Goal: Task Accomplishment & Management: Use online tool/utility

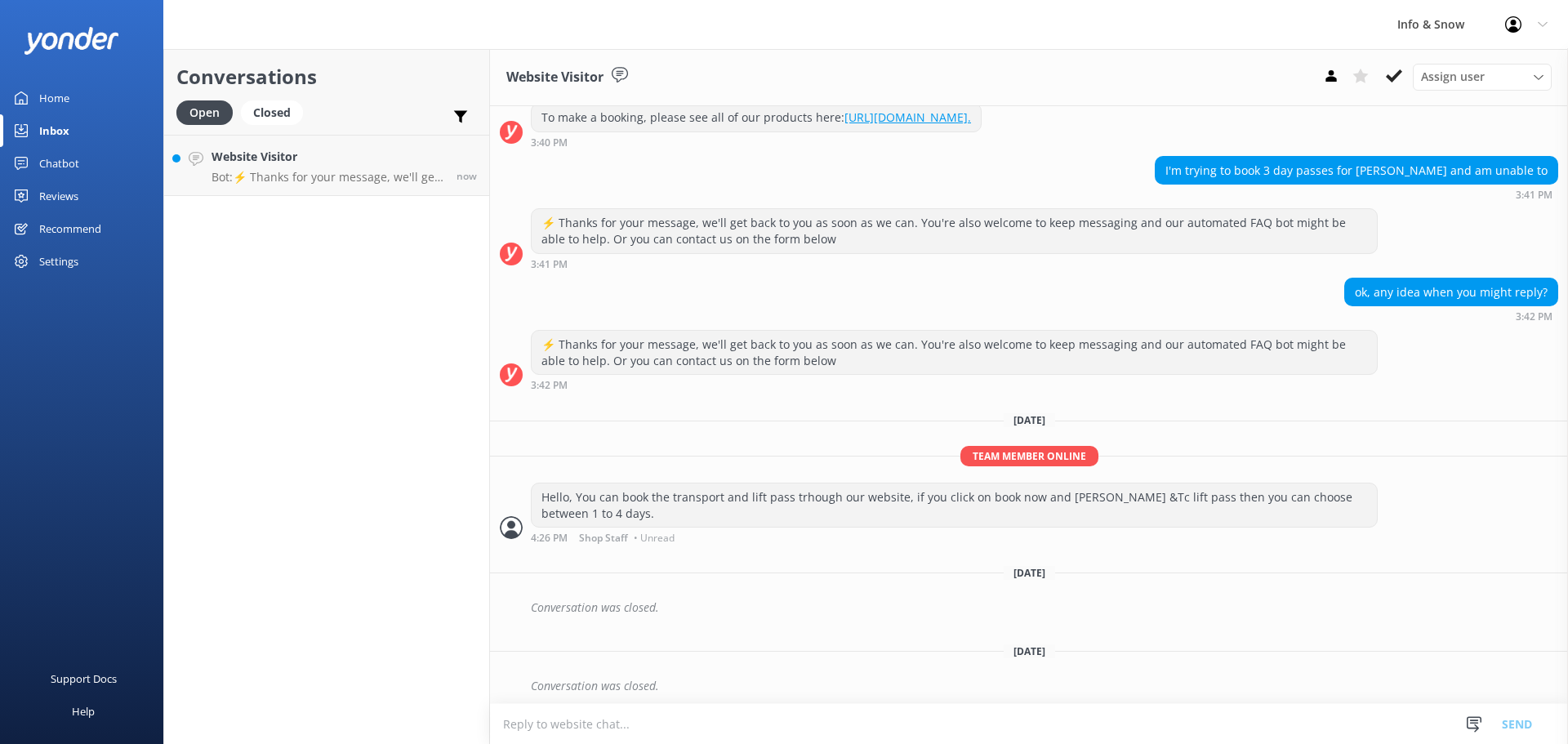
scroll to position [208, 0]
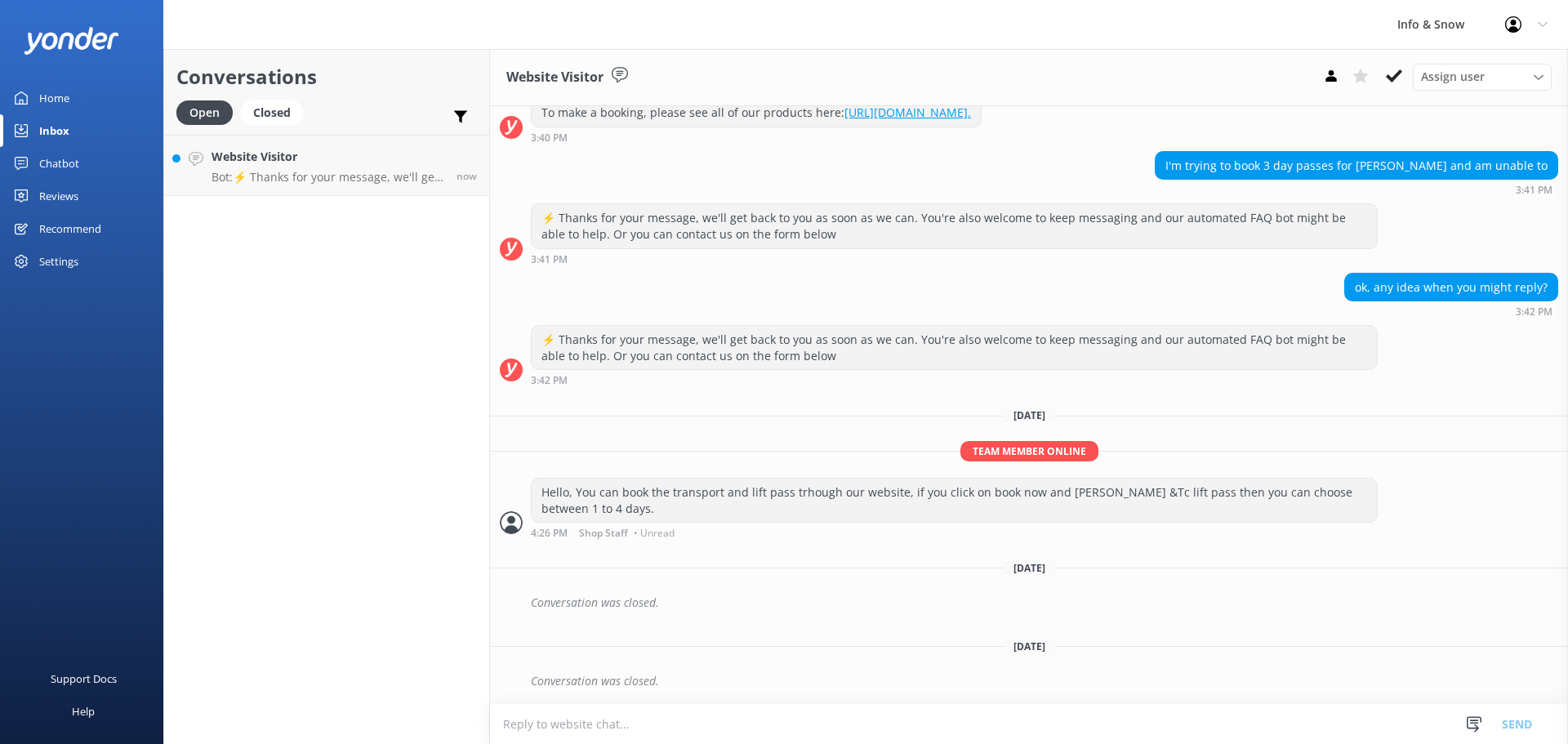
click at [58, 103] on div "Home" at bounding box center [54, 97] width 31 height 33
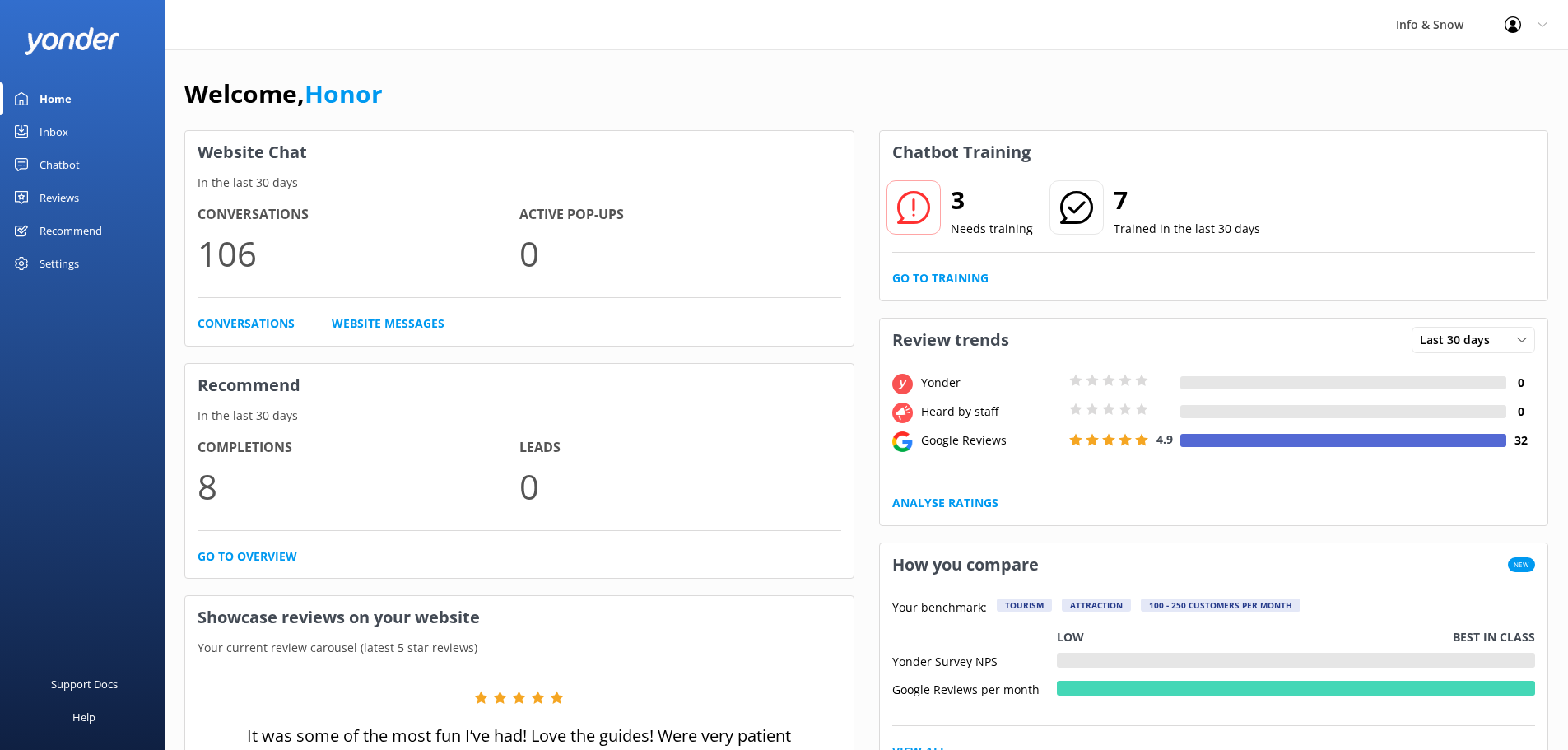
click at [983, 267] on div "3 Needs training 7 Trained in the last 30 days Go to Training" at bounding box center [1214, 237] width 668 height 126
click at [972, 275] on link "Go to Training" at bounding box center [940, 278] width 97 height 18
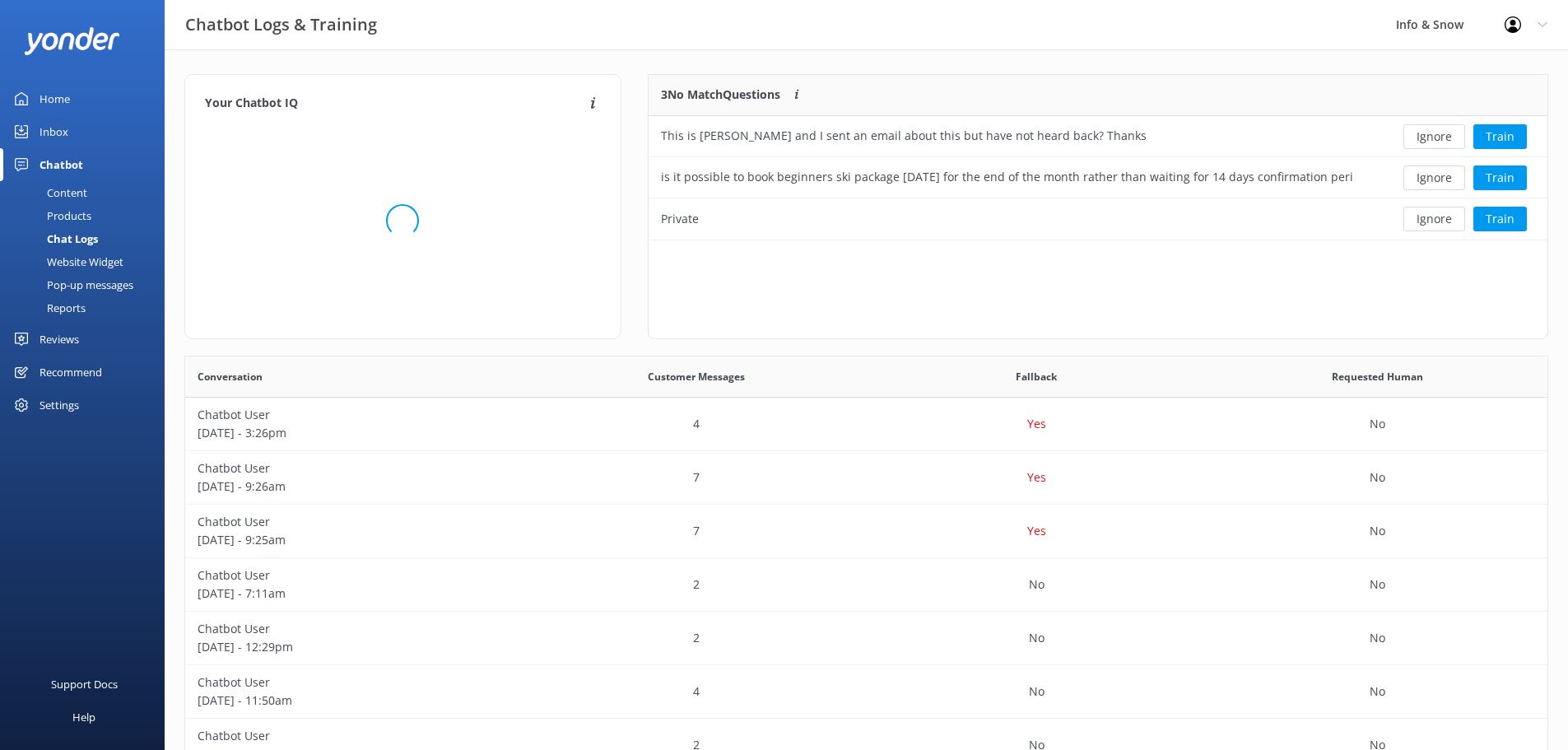
scroll to position [153, 887]
click at [1168, 142] on div "This is [PERSON_NAME] and I sent an email about this but have not heard back? T…" at bounding box center [1007, 137] width 716 height 41
click at [1503, 140] on button "Train" at bounding box center [1500, 136] width 54 height 25
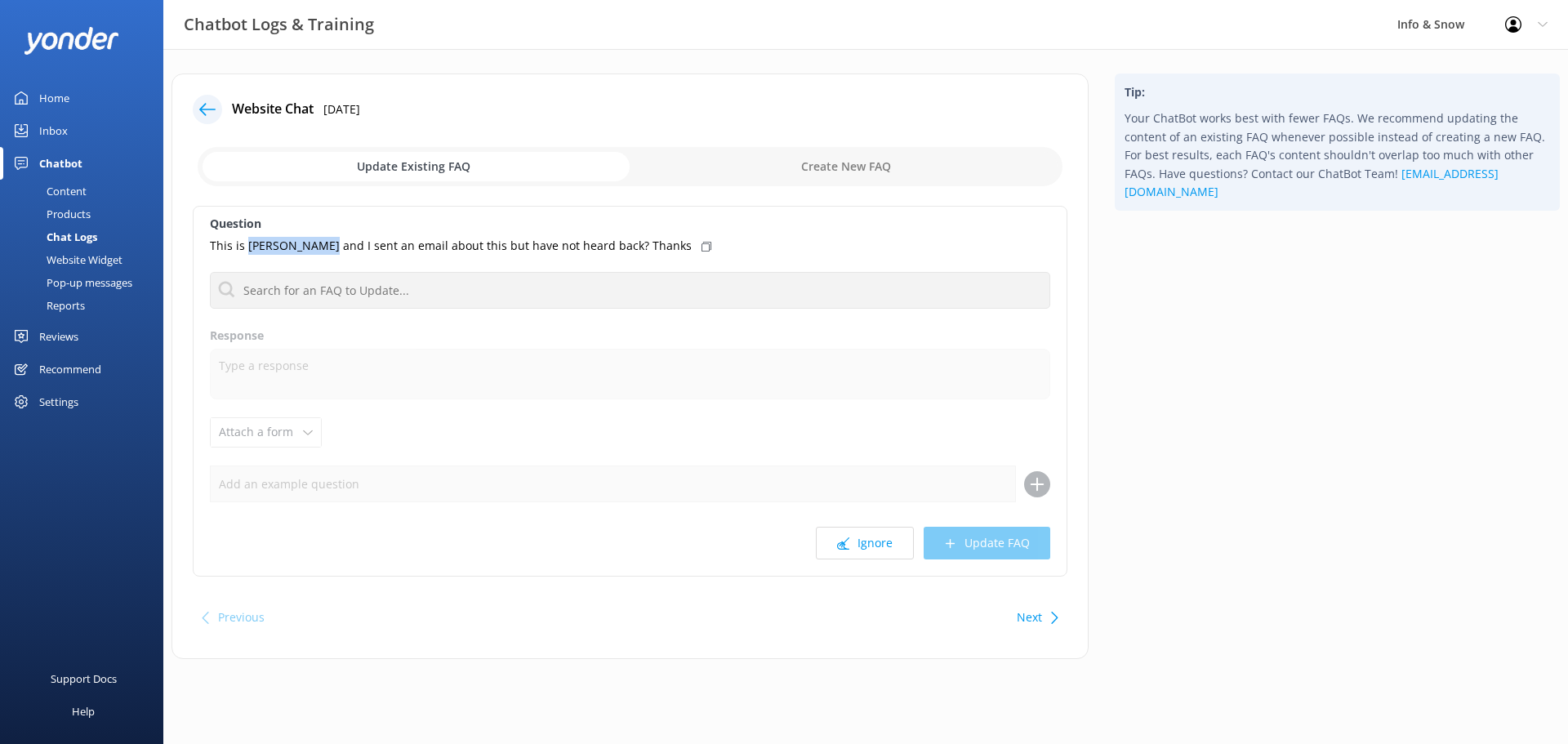
drag, startPoint x: 325, startPoint y: 246, endPoint x: 245, endPoint y: 253, distance: 80.3
click at [245, 253] on p "This is [PERSON_NAME] and I sent an email about this but have not heard back? T…" at bounding box center [451, 245] width 481 height 18
copy p "[PERSON_NAME]"
click at [847, 533] on button "Ignore" at bounding box center [865, 542] width 98 height 33
click at [843, 561] on div "Question is it possible to book beginners ski package [DATE] for the end of the…" at bounding box center [630, 391] width 875 height 370
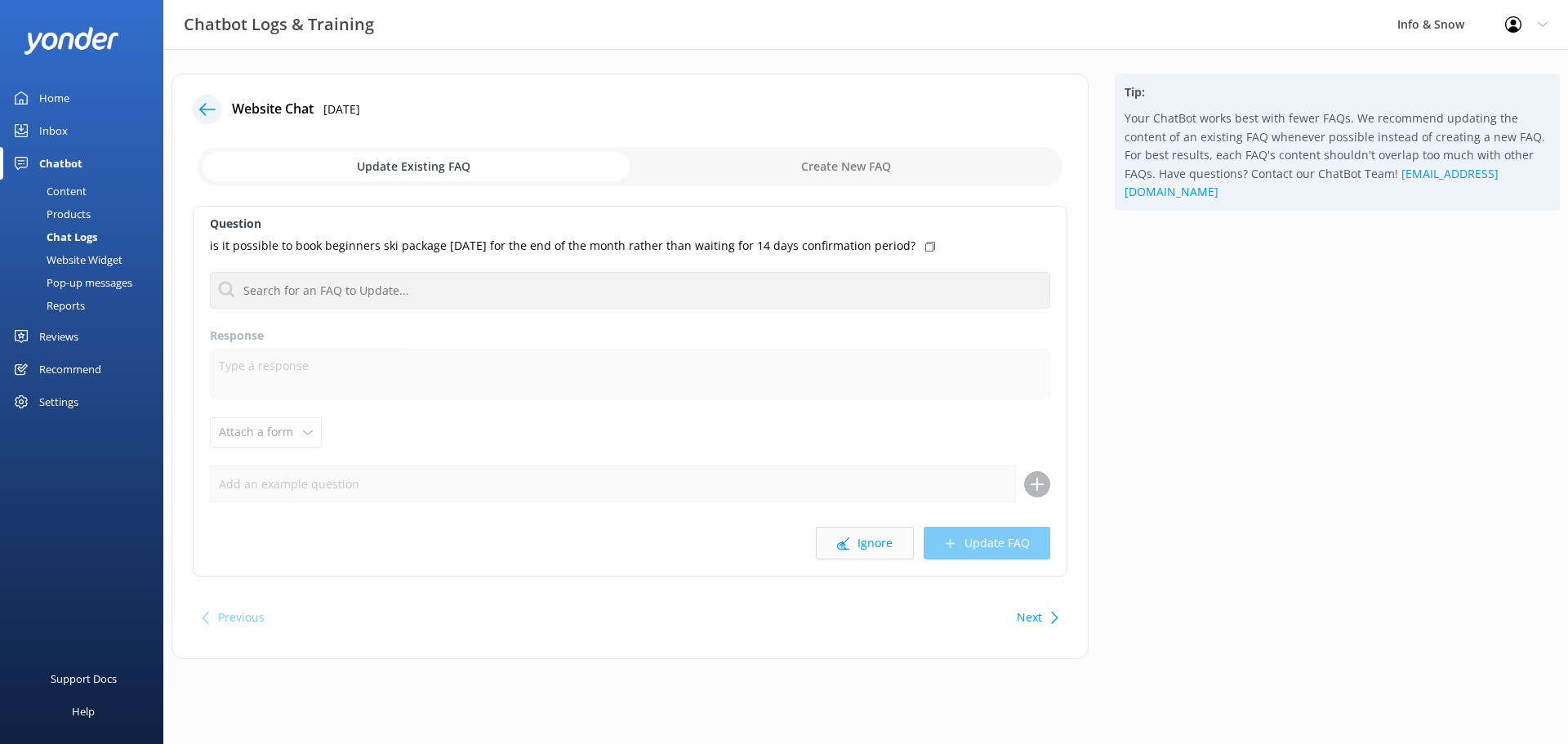
click at [830, 540] on button "Ignore" at bounding box center [865, 542] width 98 height 33
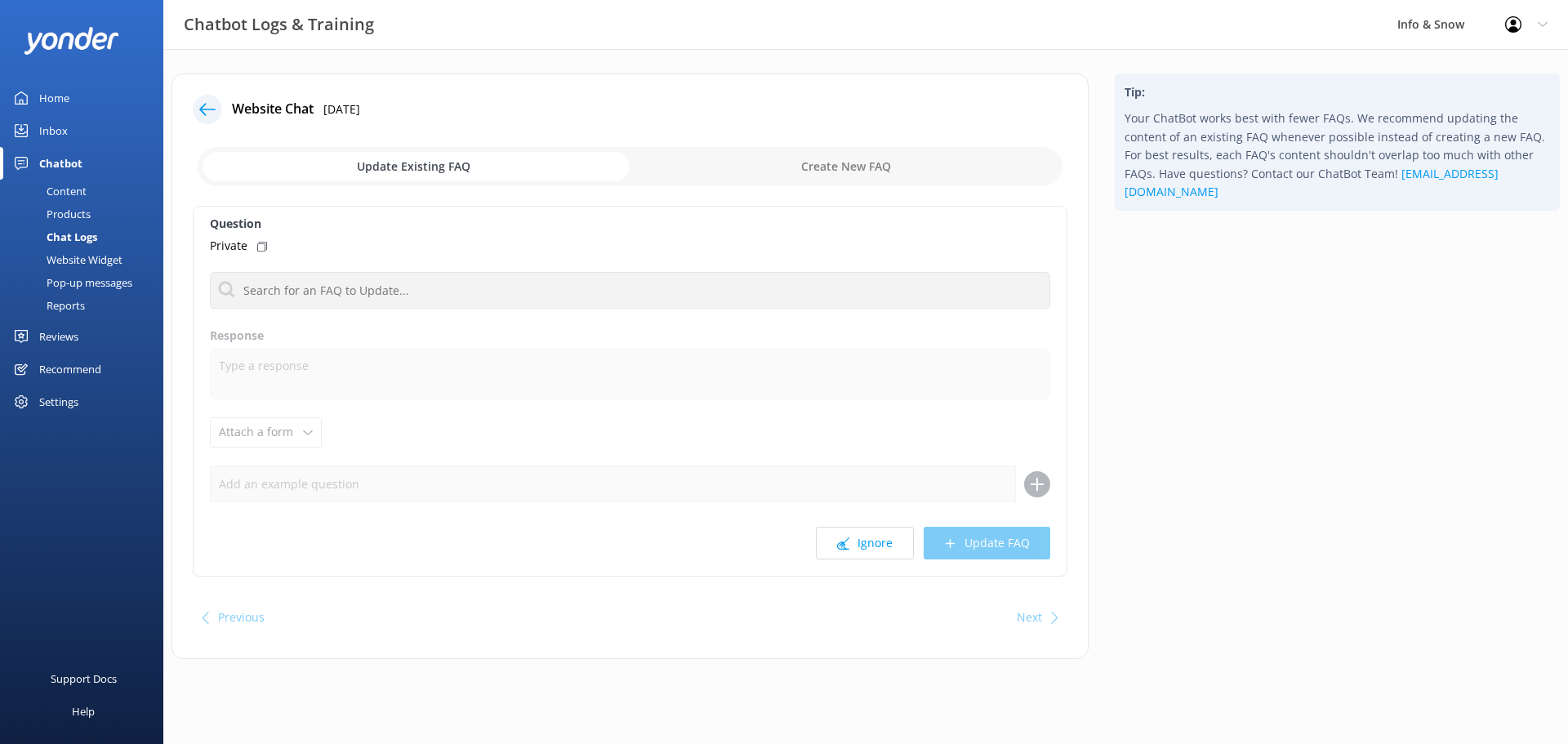
click at [70, 104] on link "Home" at bounding box center [81, 97] width 164 height 33
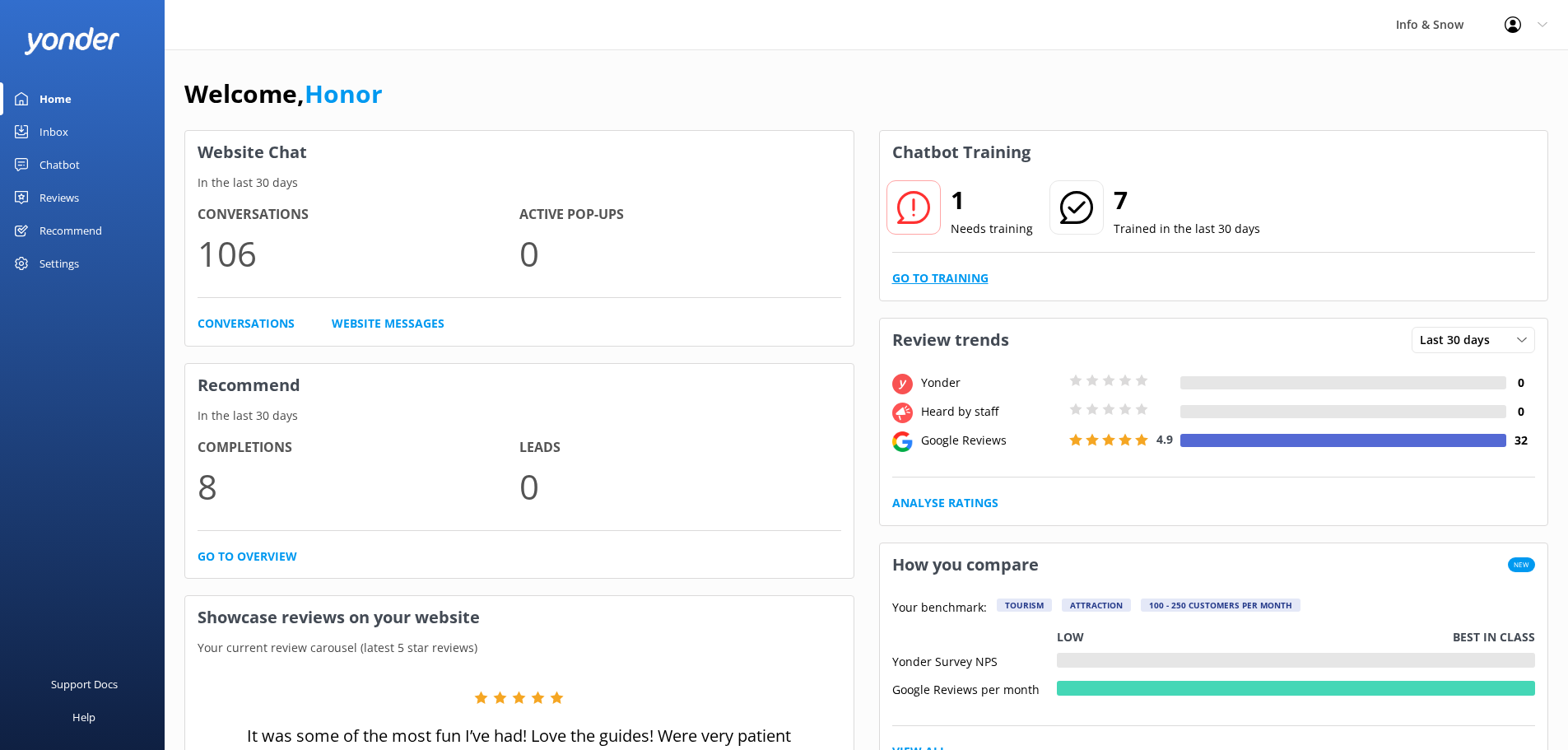
click at [979, 286] on link "Go to Training" at bounding box center [940, 278] width 97 height 18
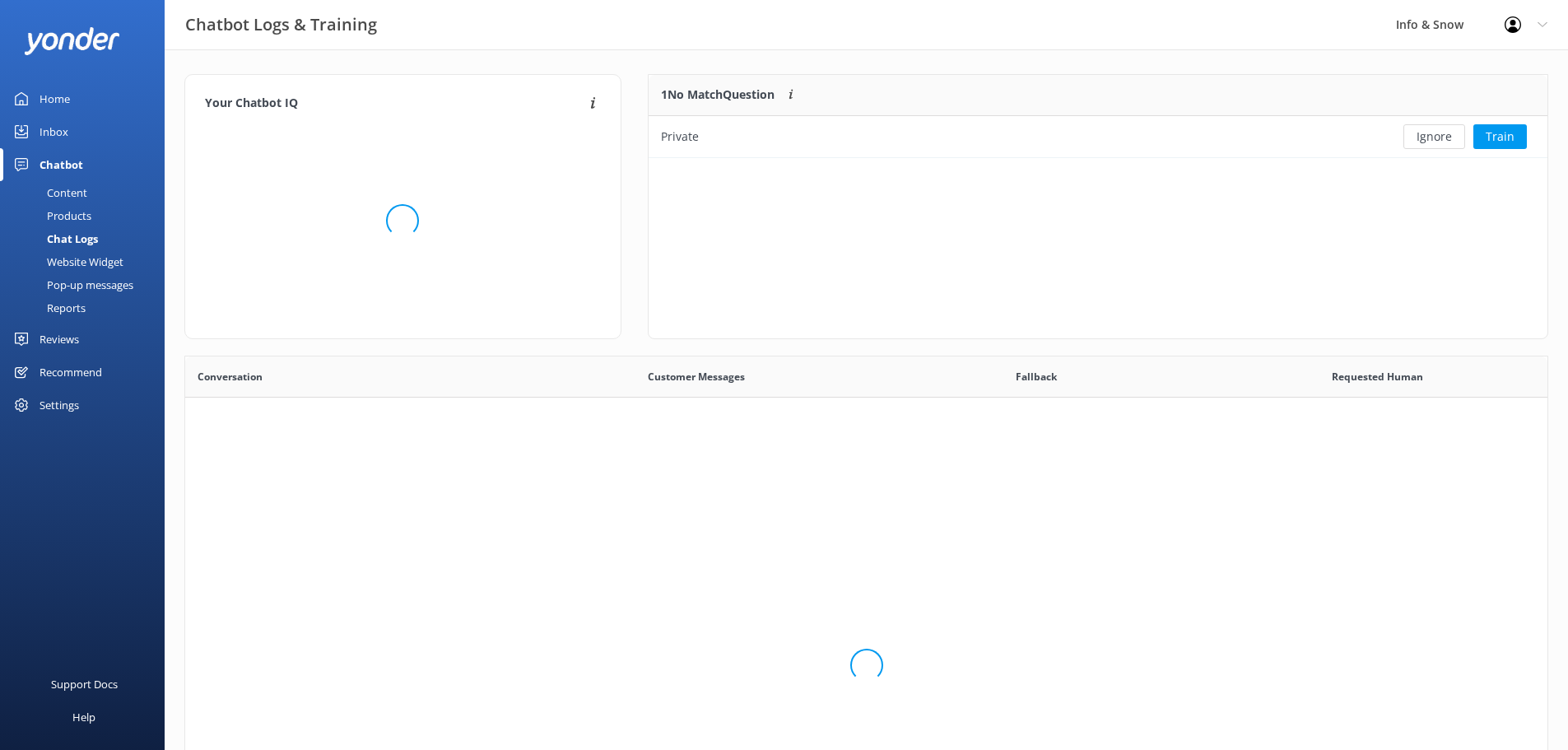
scroll to position [565, 1350]
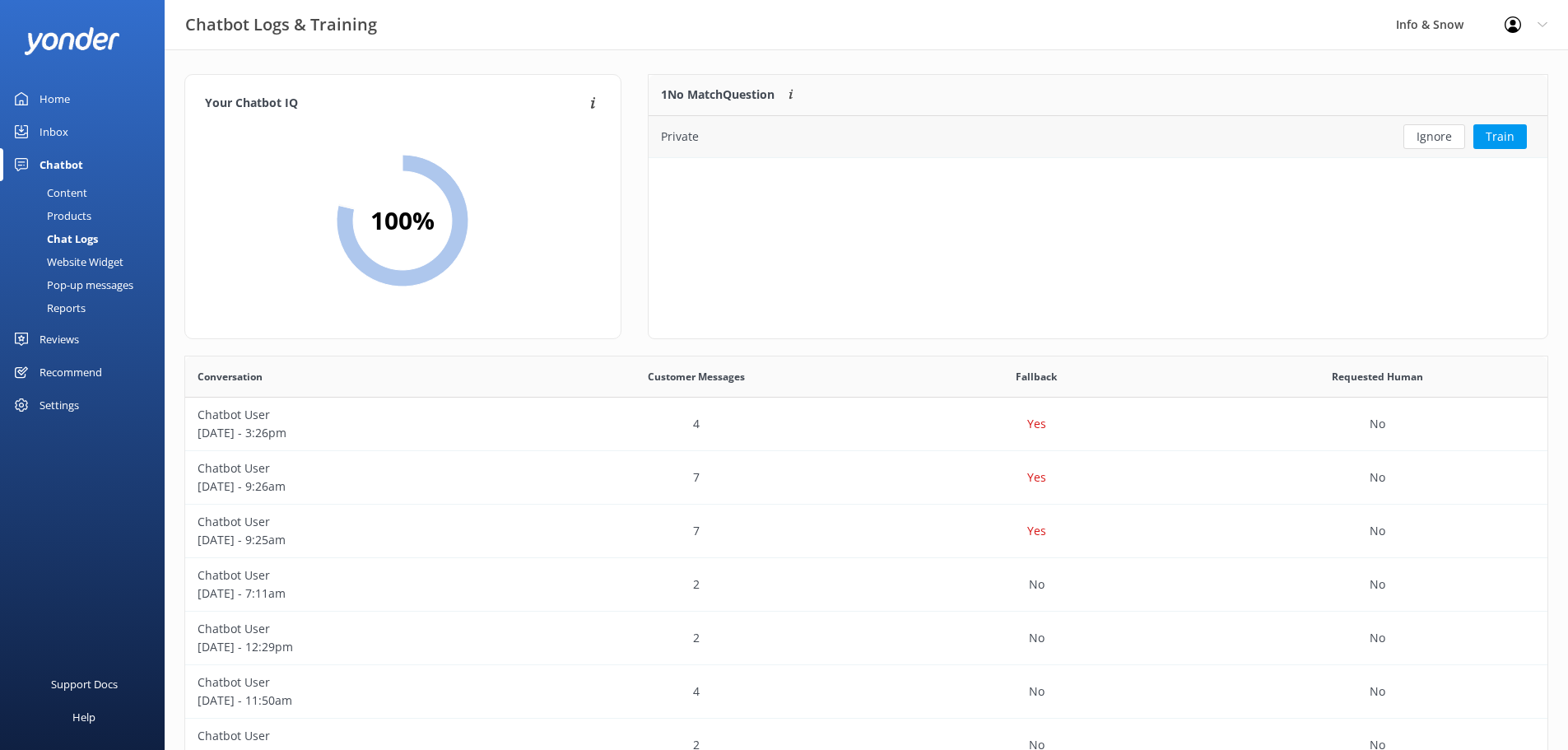
click at [1229, 127] on div "Private" at bounding box center [1007, 137] width 716 height 41
click at [1449, 141] on button "Ignore" at bounding box center [1435, 136] width 62 height 25
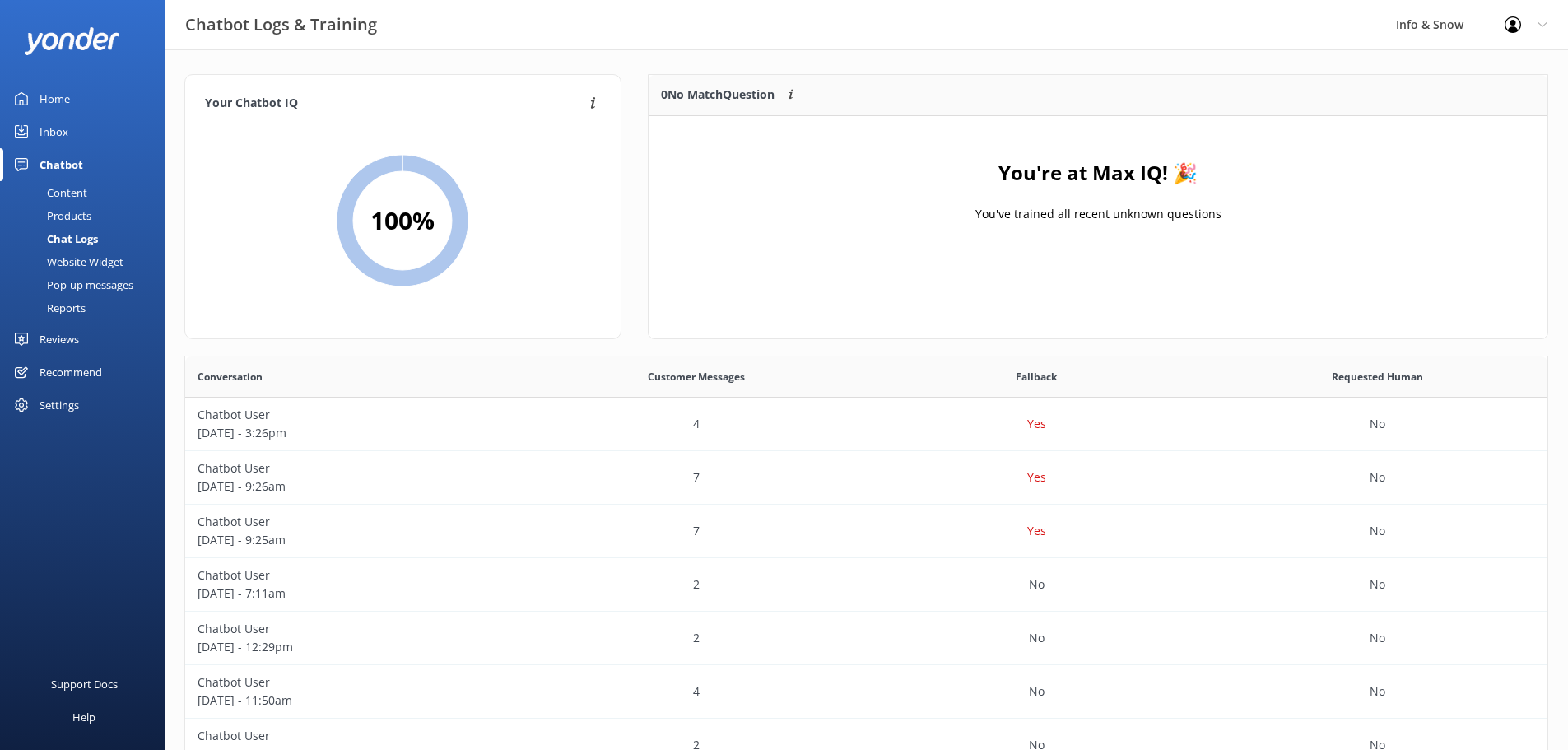
click at [62, 101] on div "Home" at bounding box center [55, 98] width 31 height 33
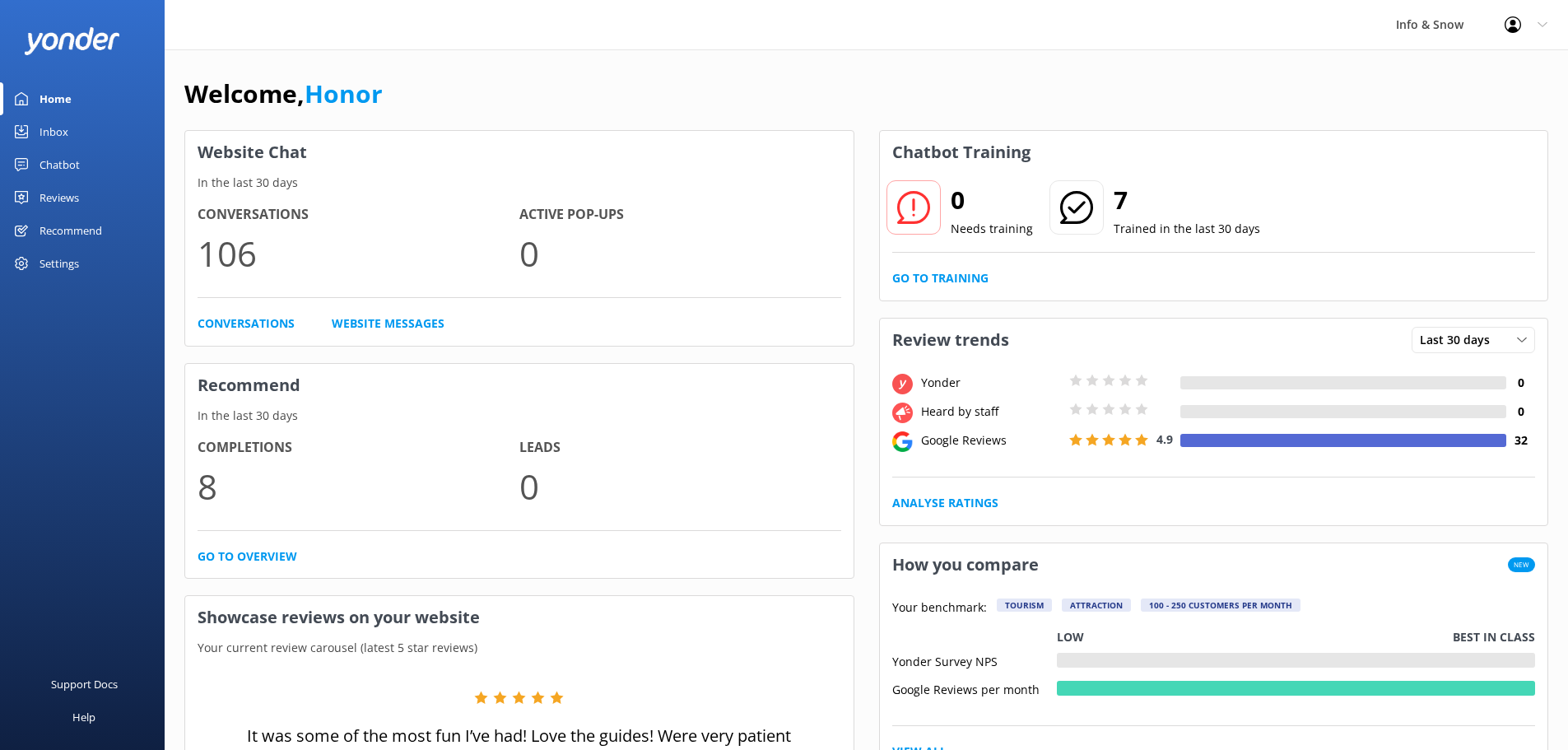
click at [70, 138] on link "Inbox" at bounding box center [82, 132] width 165 height 33
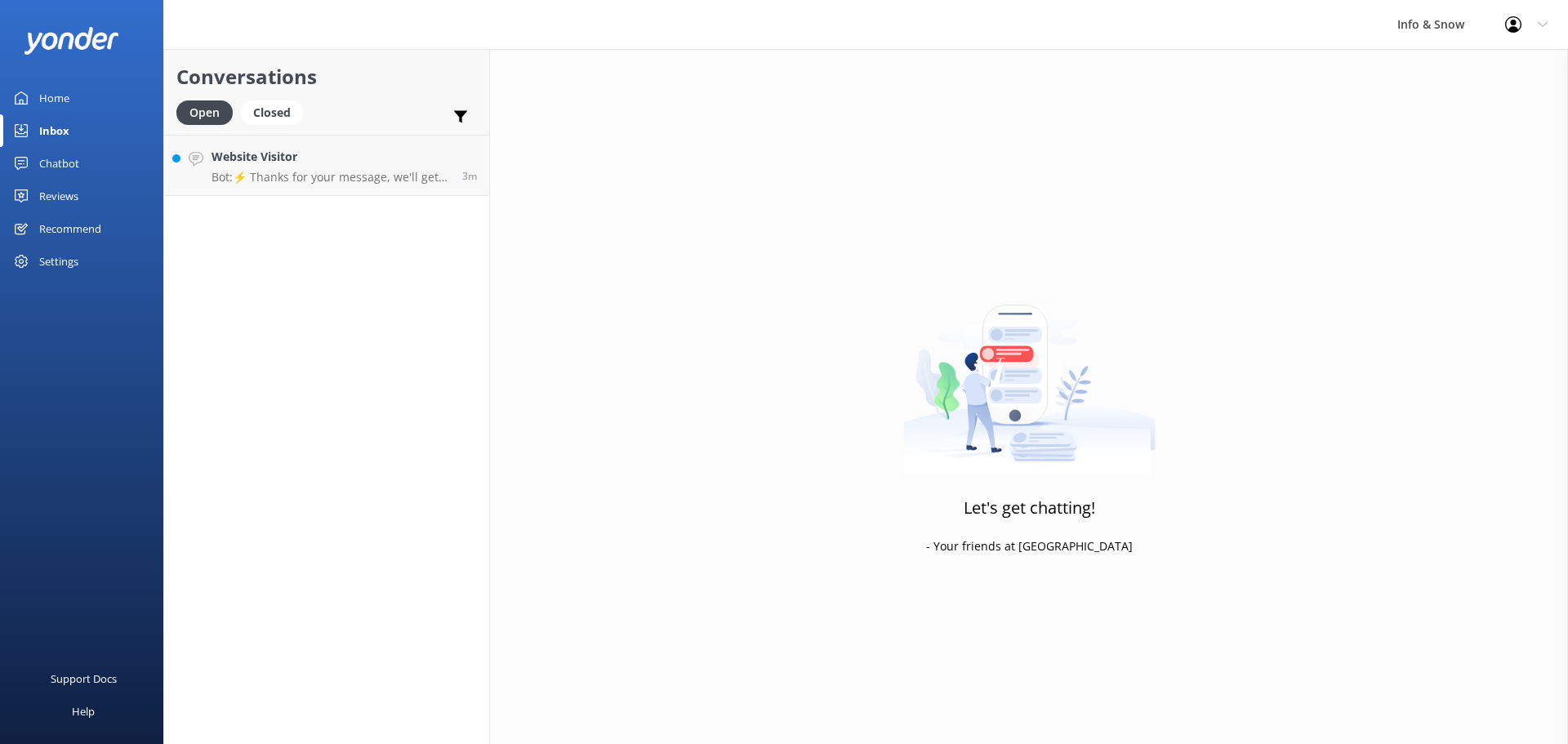
click at [68, 157] on div "Chatbot" at bounding box center [58, 163] width 40 height 33
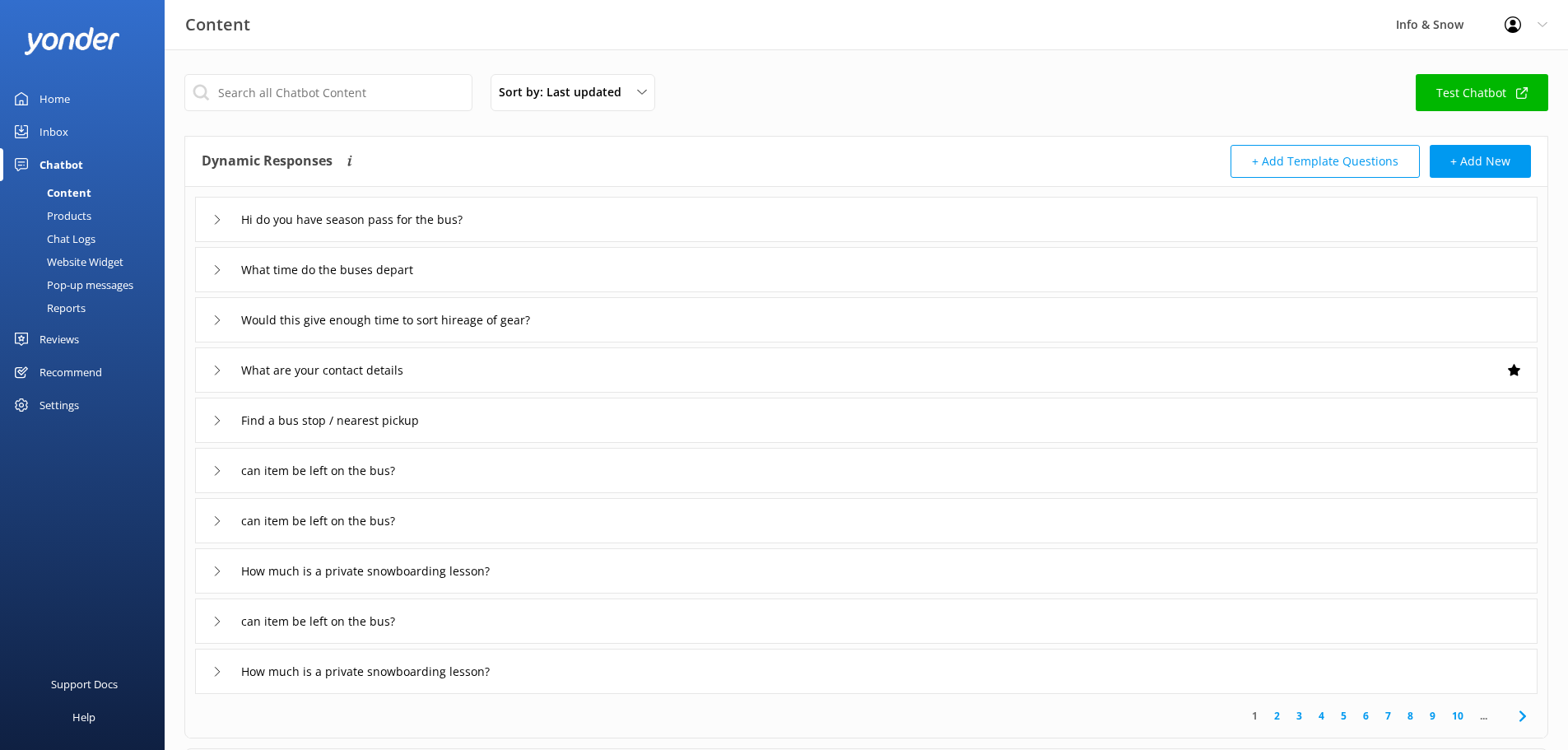
click at [1275, 724] on link "2" at bounding box center [1277, 716] width 22 height 15
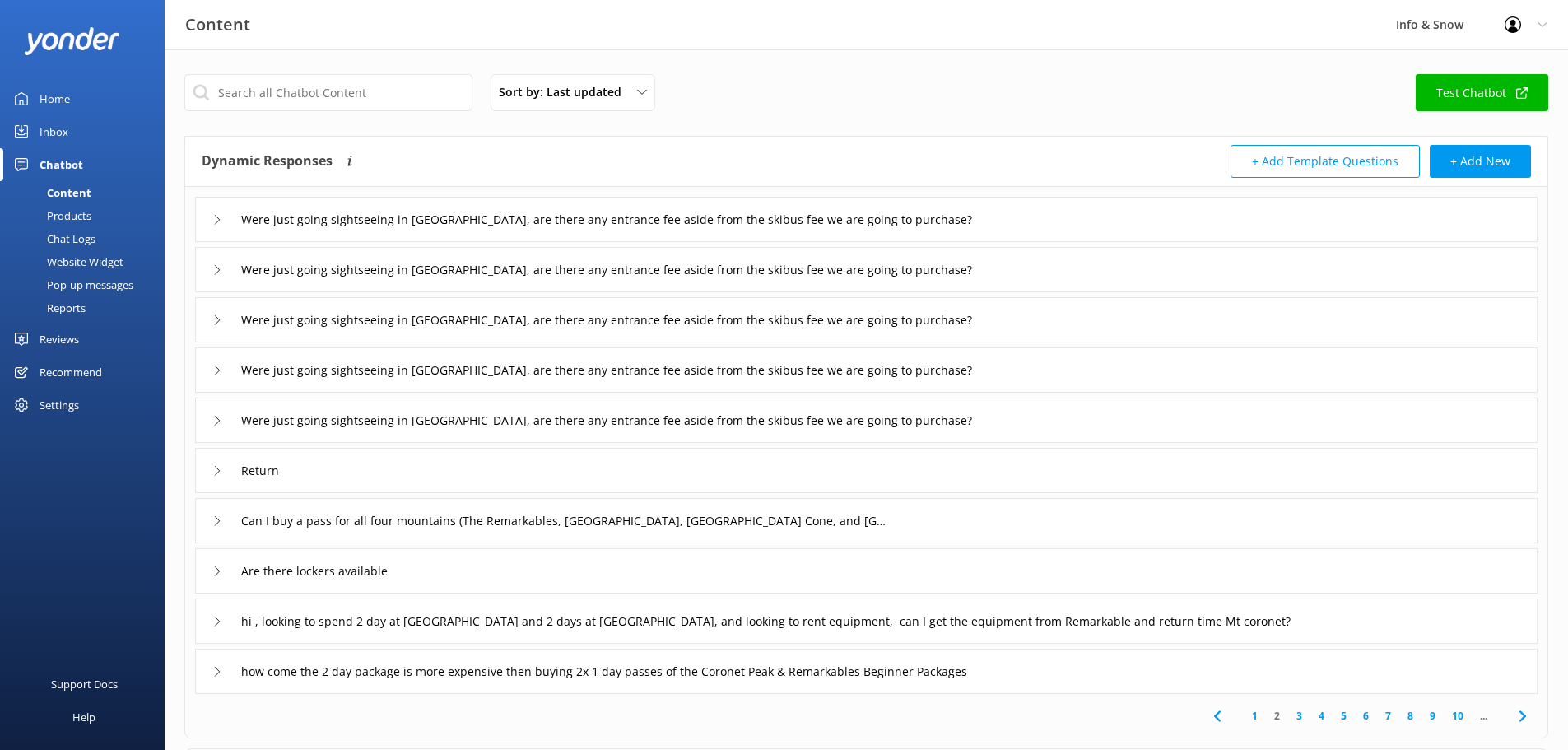
click at [52, 79] on div at bounding box center [82, 41] width 165 height 82
click at [53, 89] on div "Home" at bounding box center [55, 98] width 31 height 33
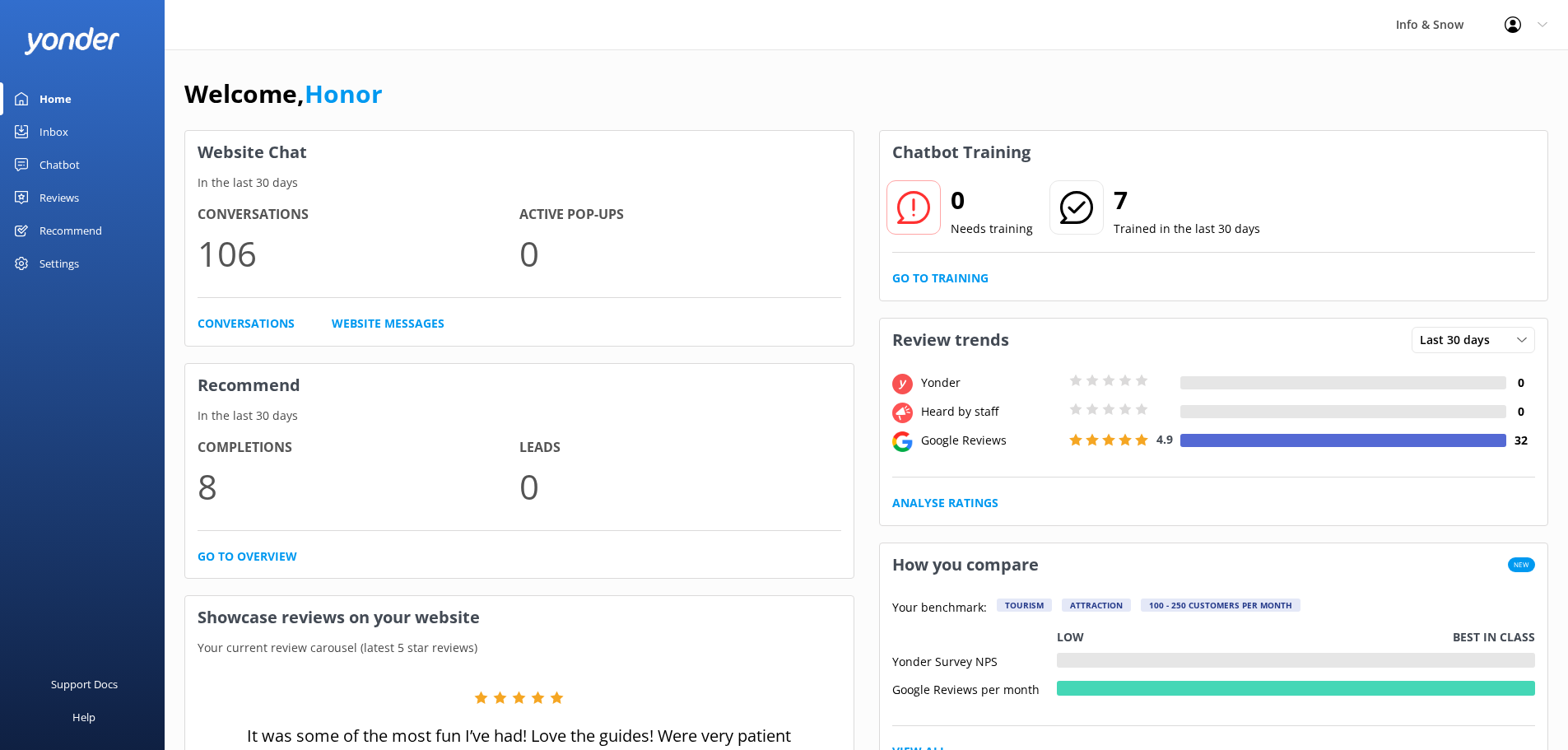
click at [59, 133] on div "Inbox" at bounding box center [54, 132] width 29 height 33
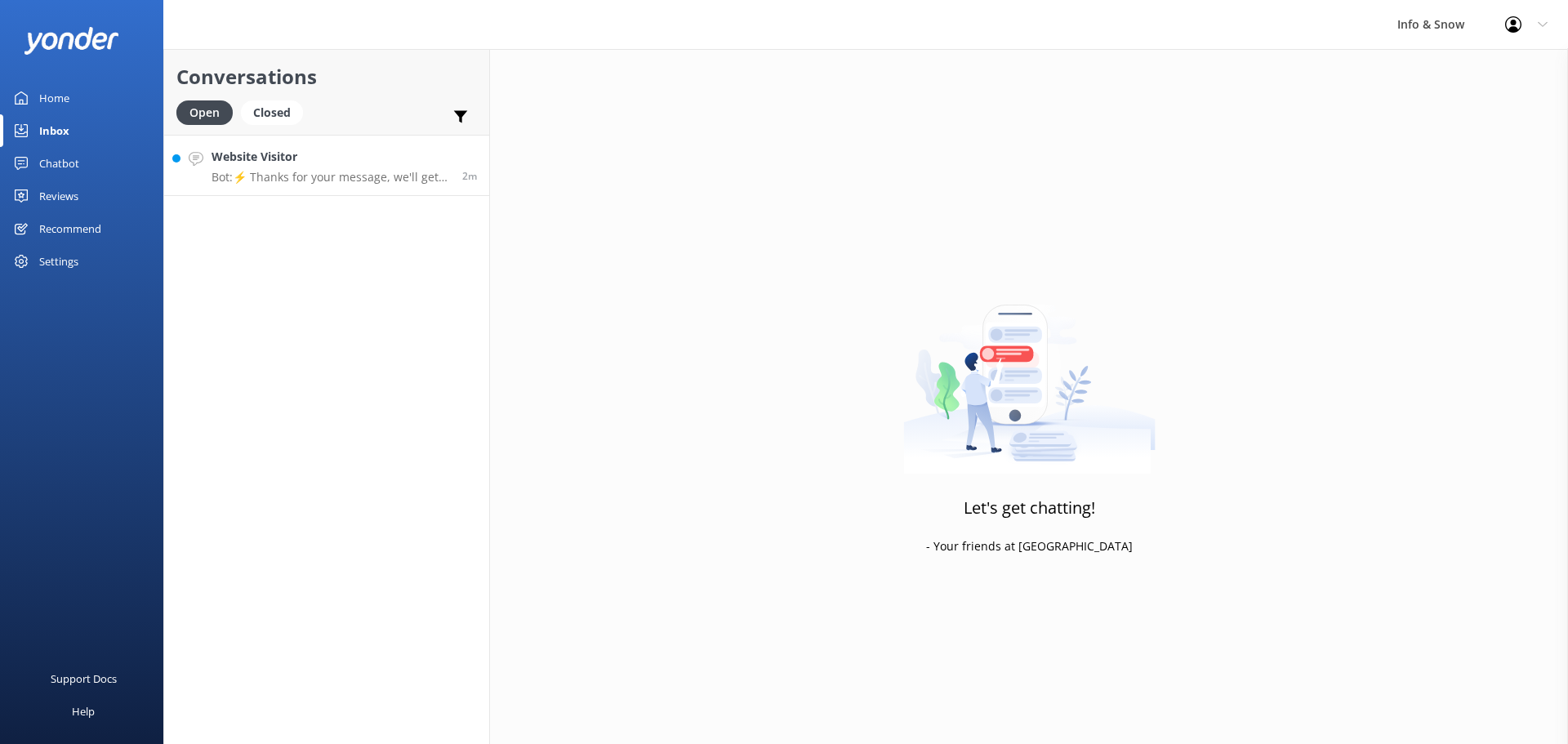
click at [299, 175] on p "Bot: ⚡ Thanks for your message, we'll get back to you as soon as we can. You're…" at bounding box center [331, 176] width 238 height 14
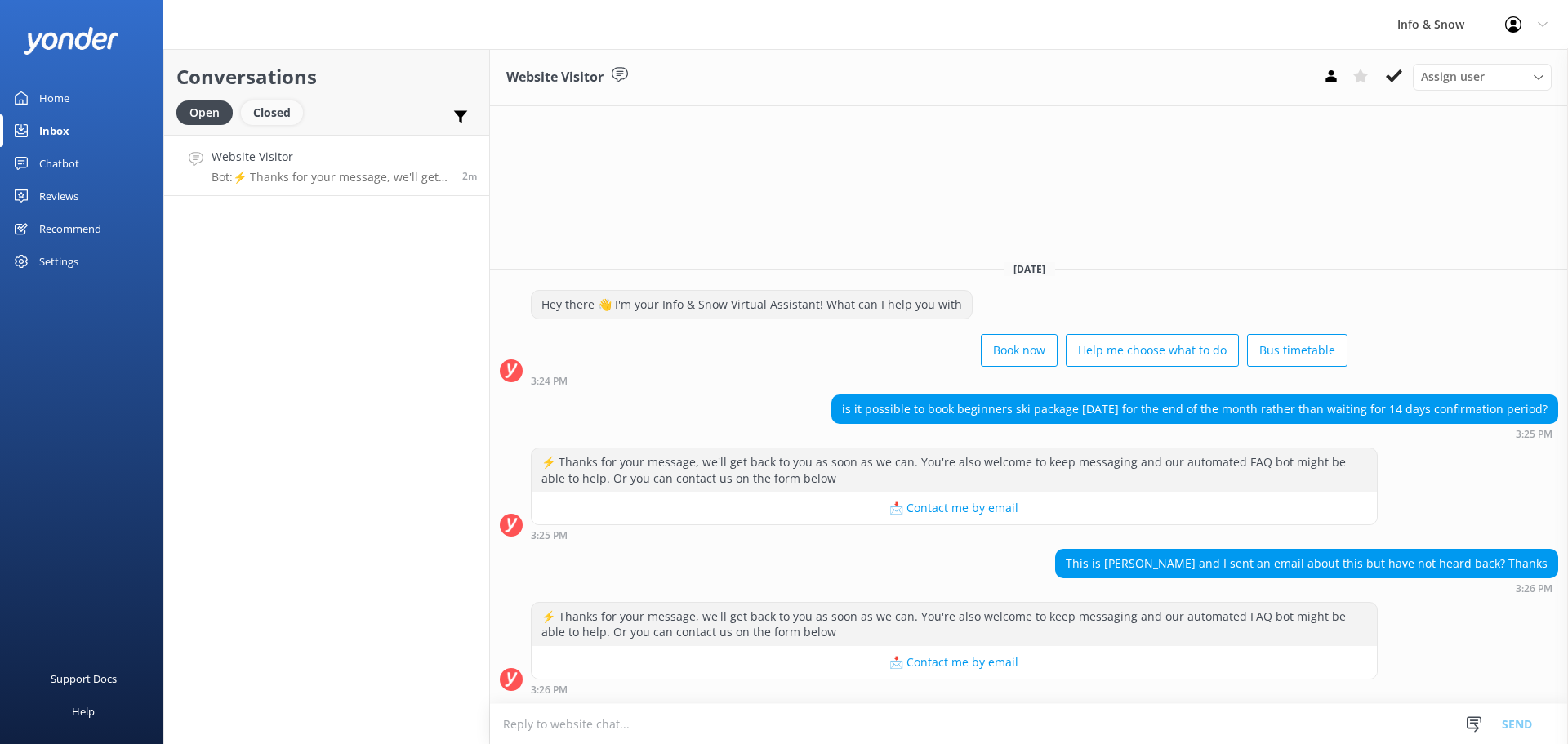
click at [278, 121] on div "Closed" at bounding box center [271, 113] width 62 height 25
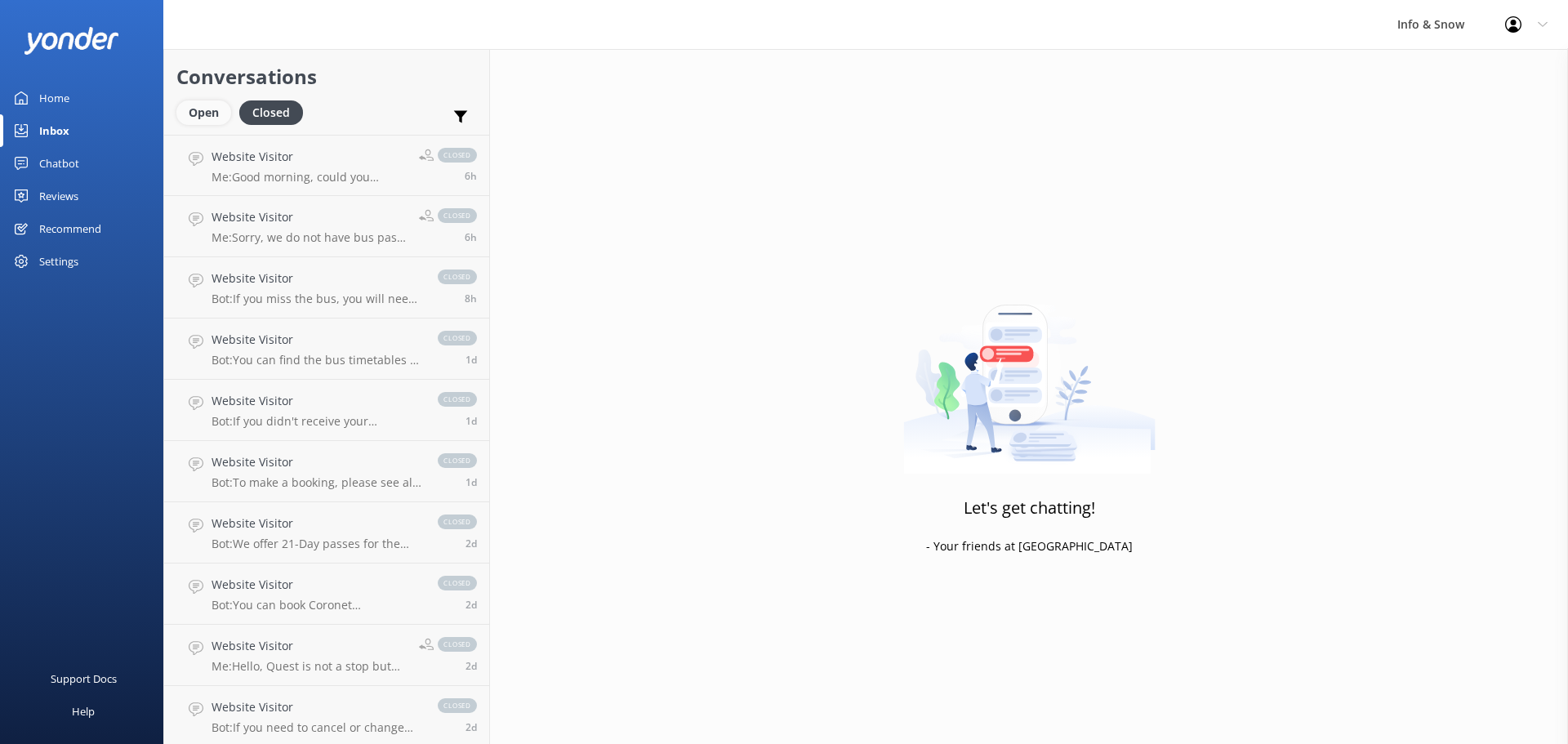
click at [218, 114] on div "Open" at bounding box center [203, 113] width 55 height 25
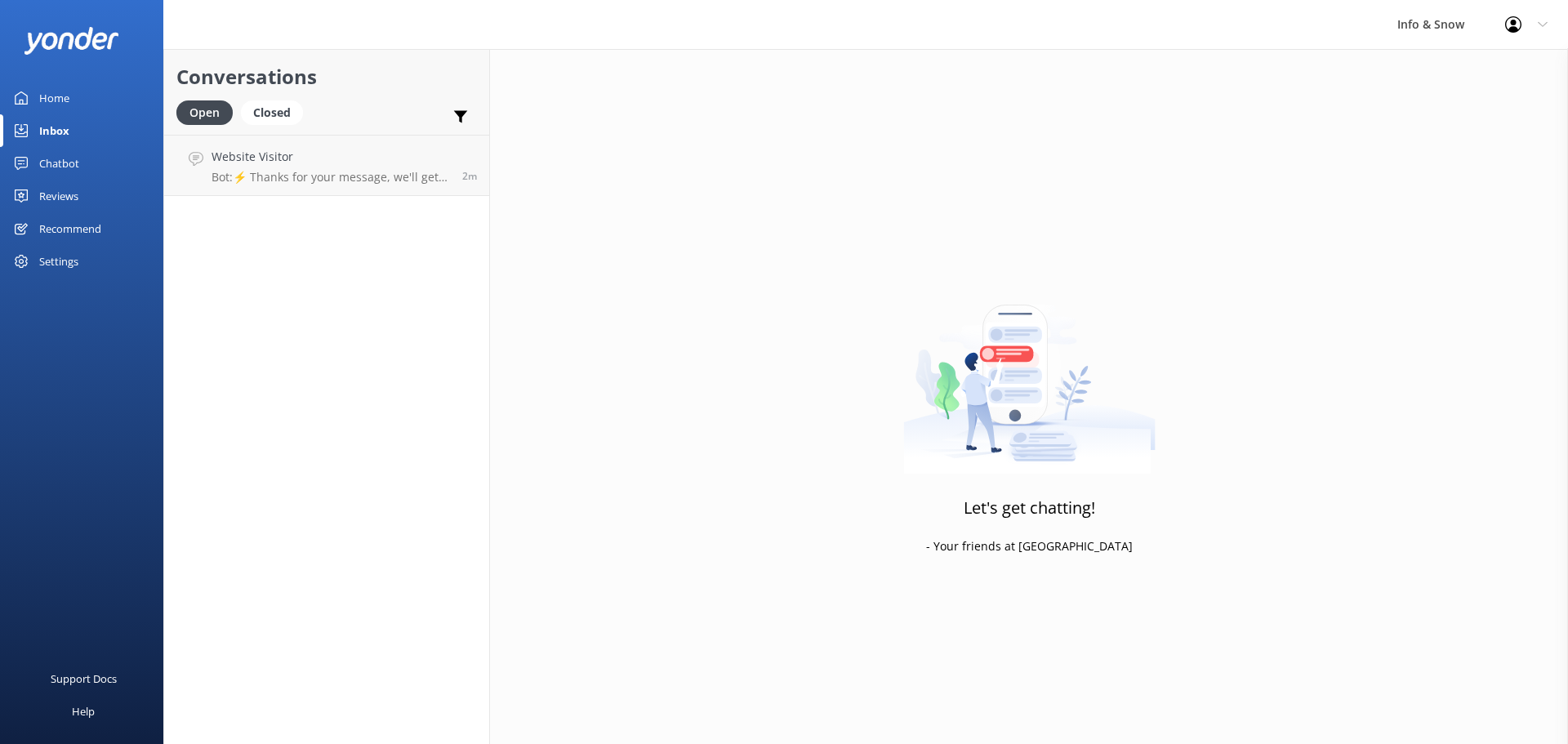
click at [79, 101] on link "Home" at bounding box center [81, 97] width 164 height 33
